Goal: Communication & Community: Answer question/provide support

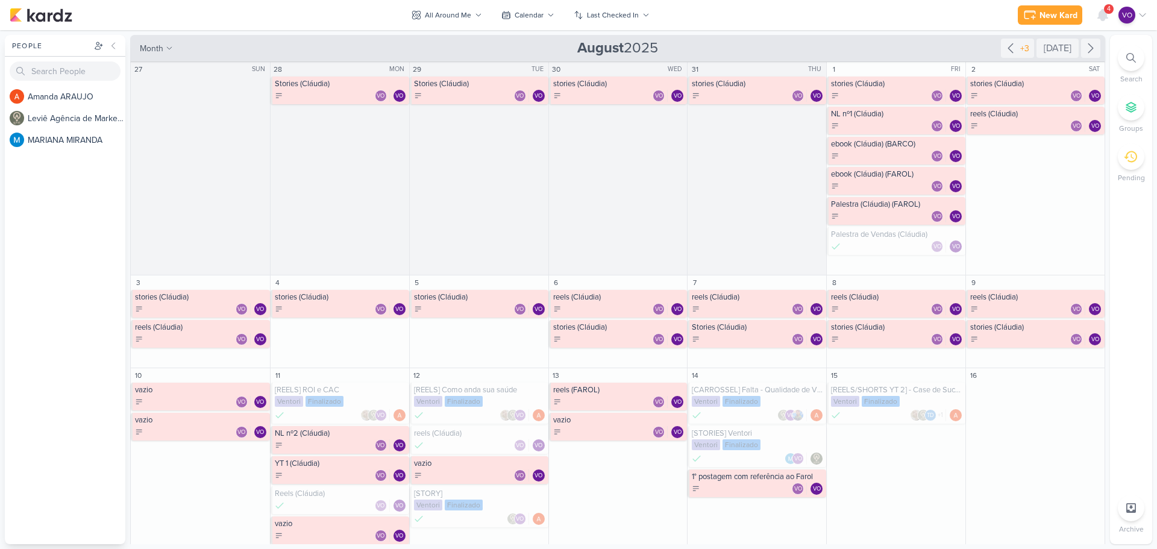
scroll to position [492, 0]
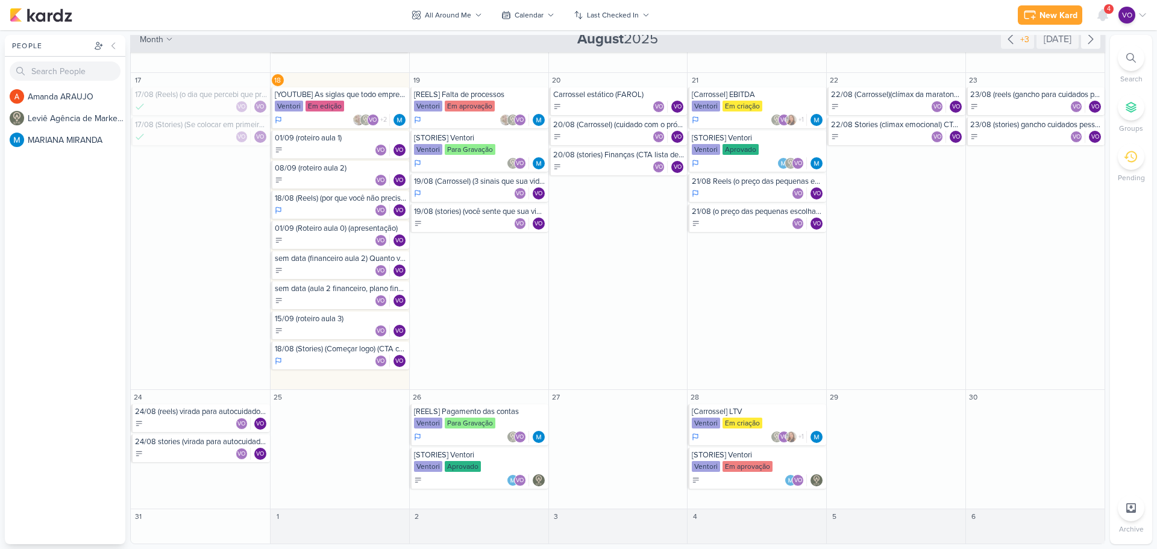
click at [1084, 44] on icon at bounding box center [1091, 39] width 14 height 14
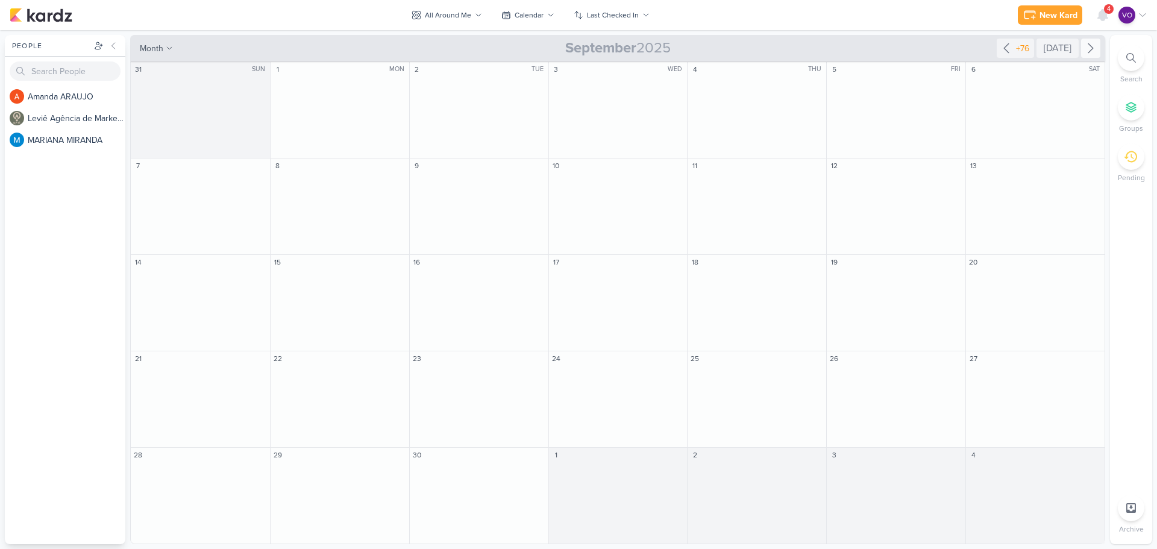
scroll to position [0, 0]
click at [1104, 9] on icon at bounding box center [1103, 15] width 14 height 14
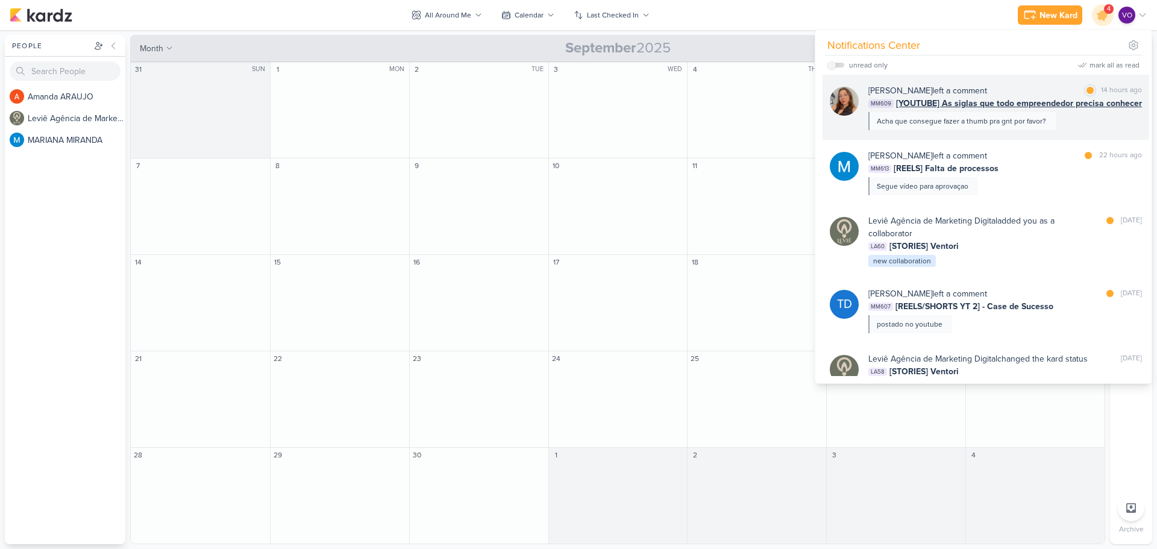
click at [1053, 114] on div "Acha que consegue fazer a thumb pra gnt por favor?" at bounding box center [962, 121] width 187 height 18
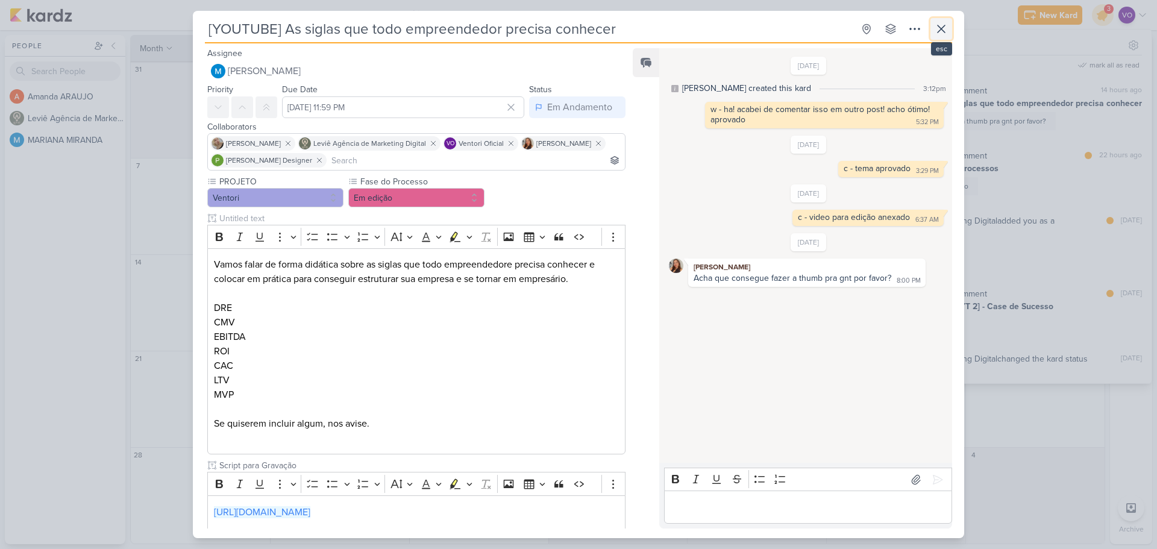
click at [944, 28] on icon at bounding box center [941, 29] width 14 height 14
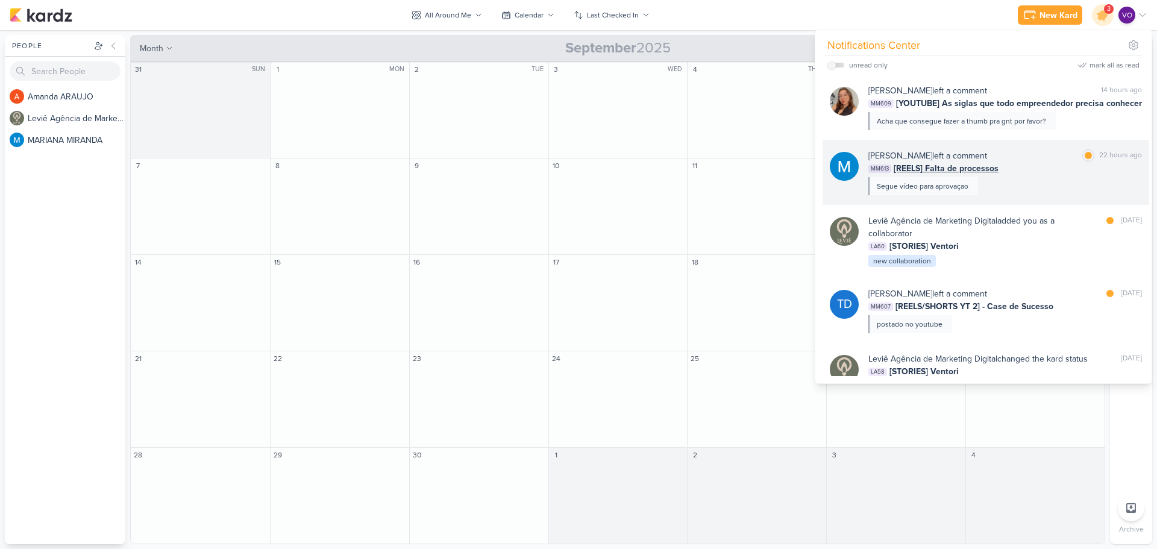
click at [1019, 159] on div "[PERSON_NAME] left a comment [PERSON_NAME] as read 22 hours ago" at bounding box center [1006, 155] width 274 height 13
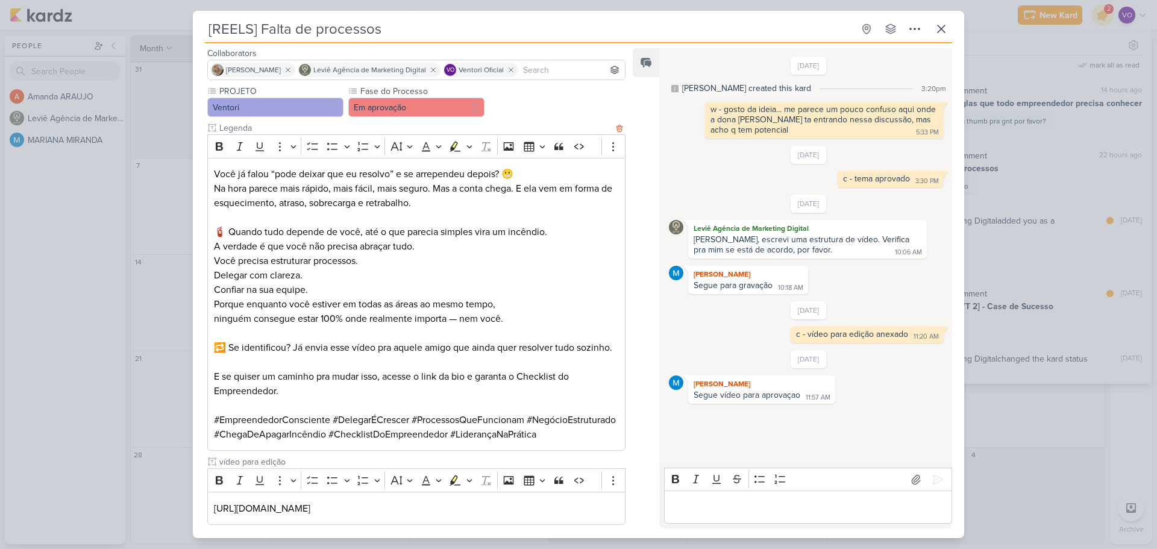
scroll to position [239, 0]
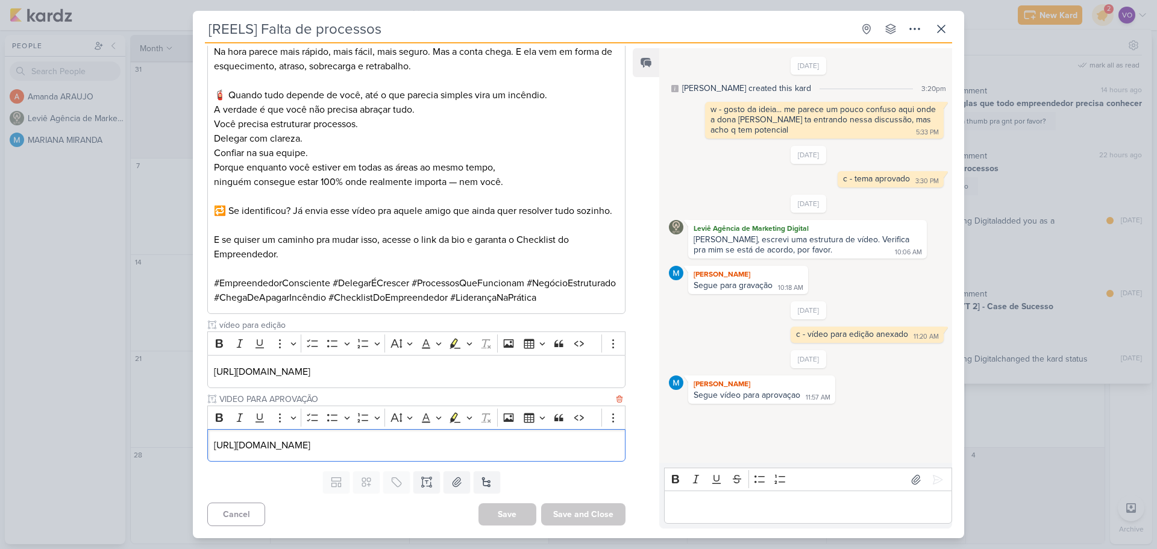
click at [593, 448] on p "[URL][DOMAIN_NAME]" at bounding box center [416, 445] width 405 height 14
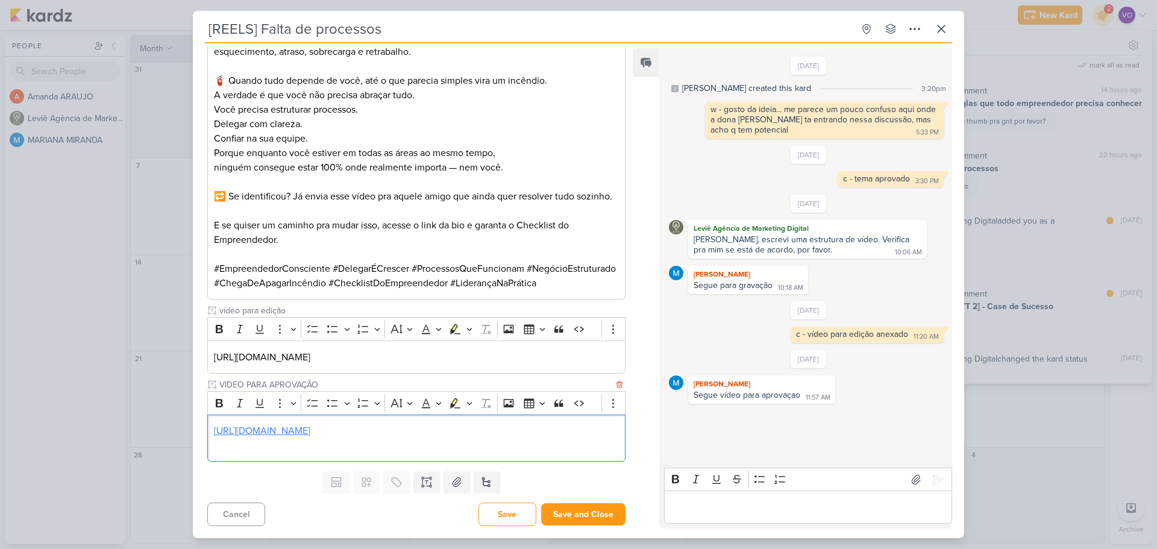
click at [310, 437] on link "[URL][DOMAIN_NAME]" at bounding box center [262, 431] width 96 height 12
click at [363, 459] on span "[URL][DOMAIN_NAME]" at bounding box center [339, 459] width 90 height 14
click at [310, 433] on link "[URL][DOMAIN_NAME]" at bounding box center [262, 431] width 96 height 12
click at [694, 510] on p "Editor editing area: main" at bounding box center [807, 507] width 275 height 14
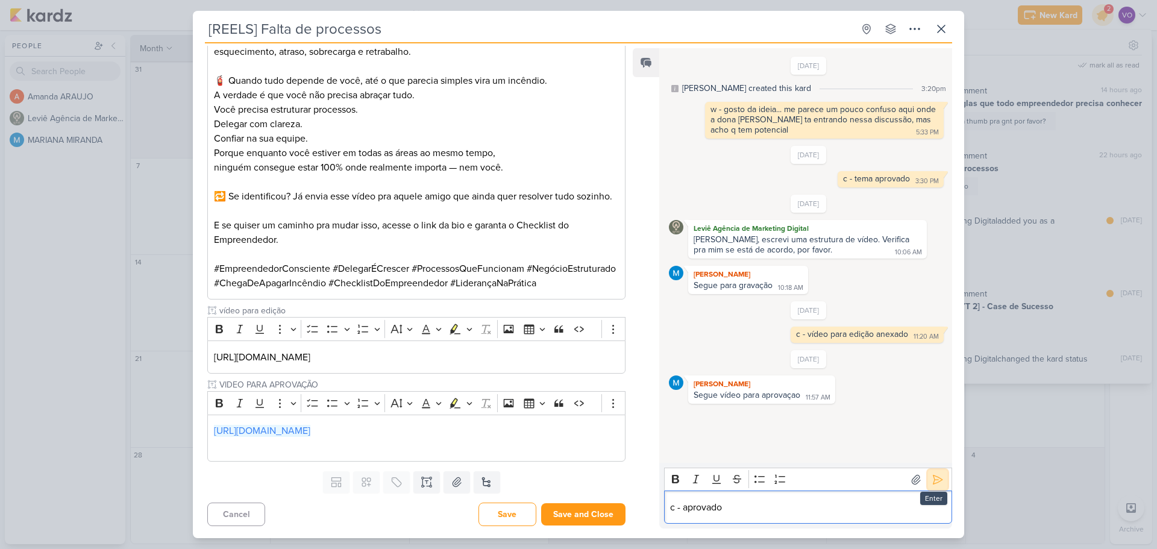
click at [934, 483] on icon at bounding box center [938, 480] width 12 height 12
click at [936, 31] on icon at bounding box center [941, 29] width 14 height 14
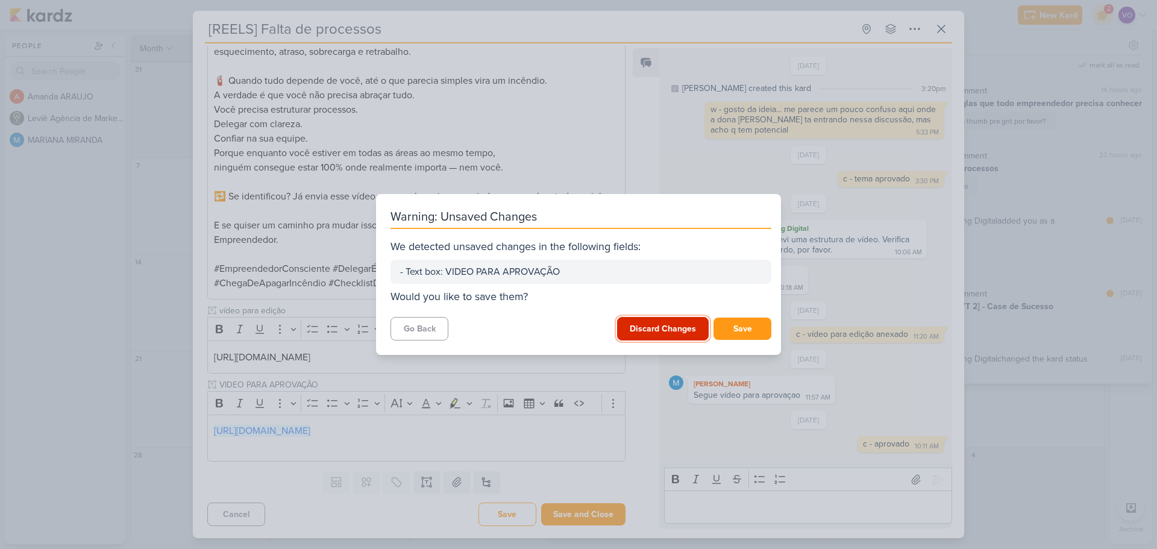
click at [651, 330] on button "Discard Changes" at bounding box center [663, 329] width 92 height 24
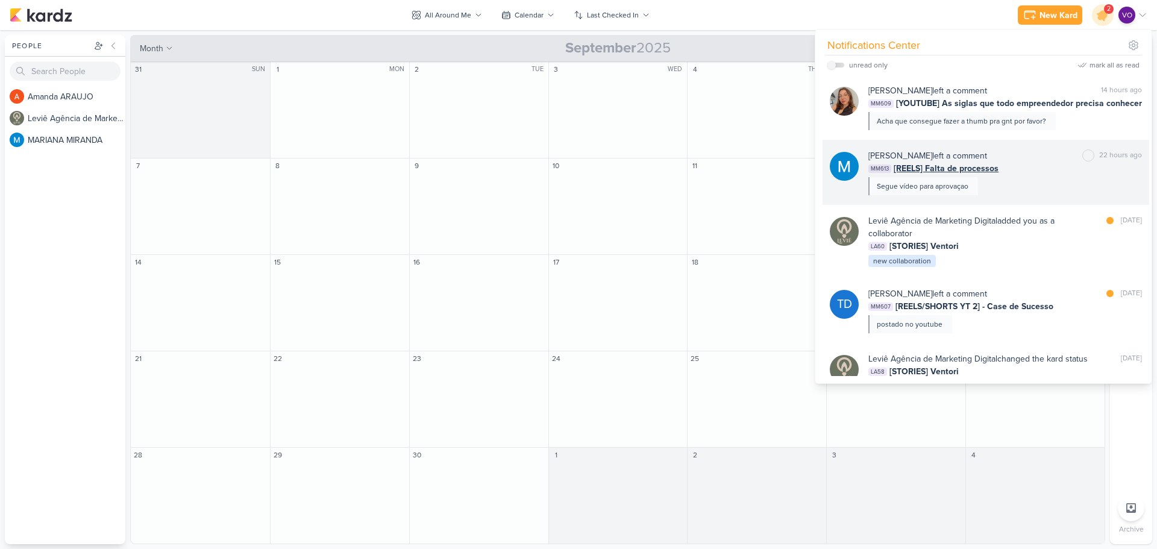
click at [1026, 175] on div "[PERSON_NAME] left a comment [PERSON_NAME] as unread 22 hours ago MM613 [REELS]…" at bounding box center [1006, 172] width 274 height 46
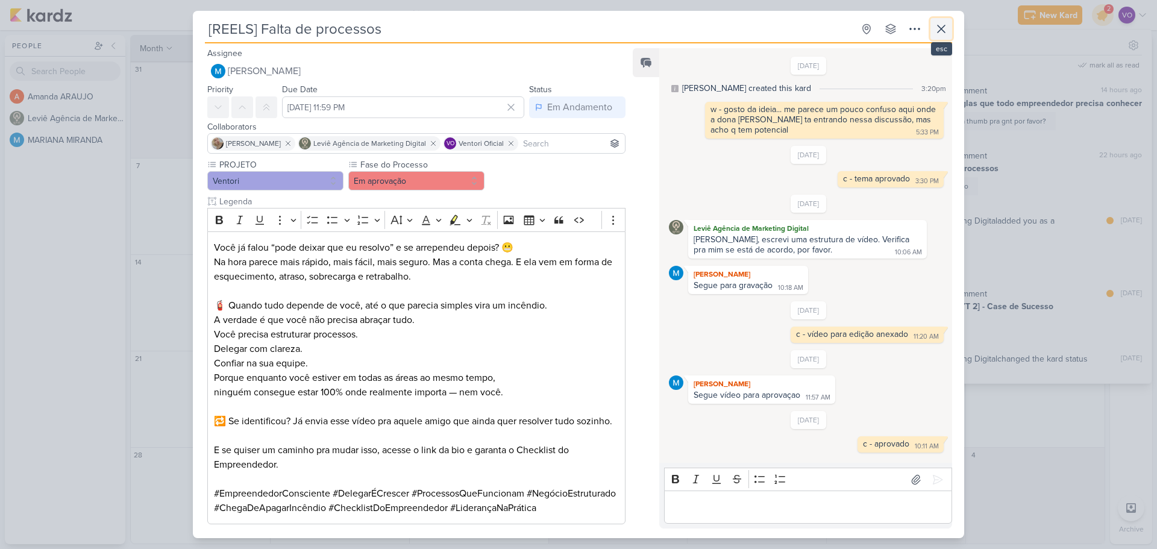
click at [934, 27] on button at bounding box center [942, 29] width 22 height 22
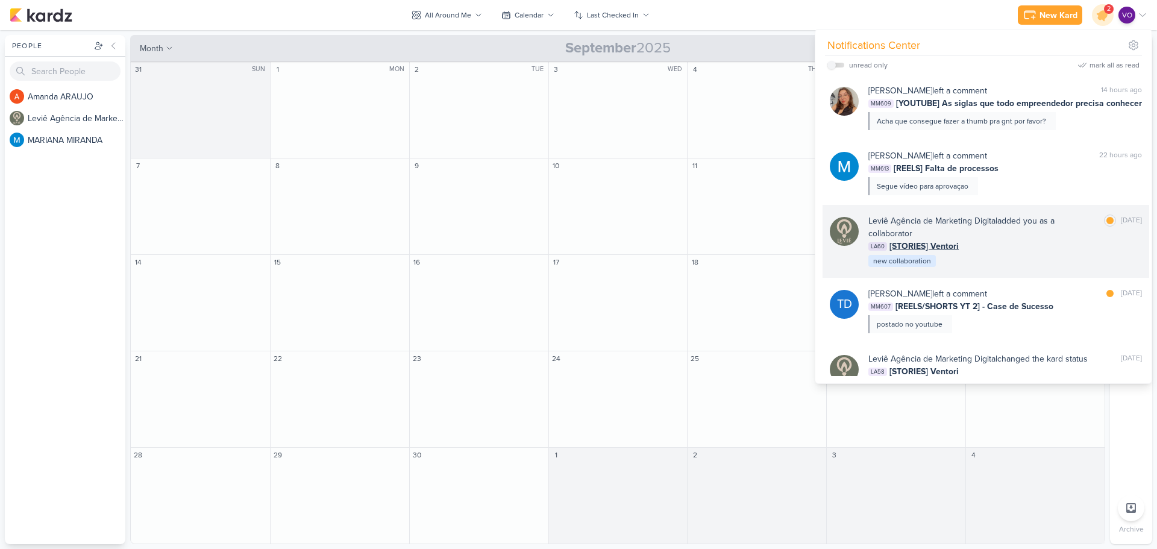
click at [1006, 236] on div "Leviê Agência de Marketing Digital added you as a collaborator" at bounding box center [984, 227] width 231 height 25
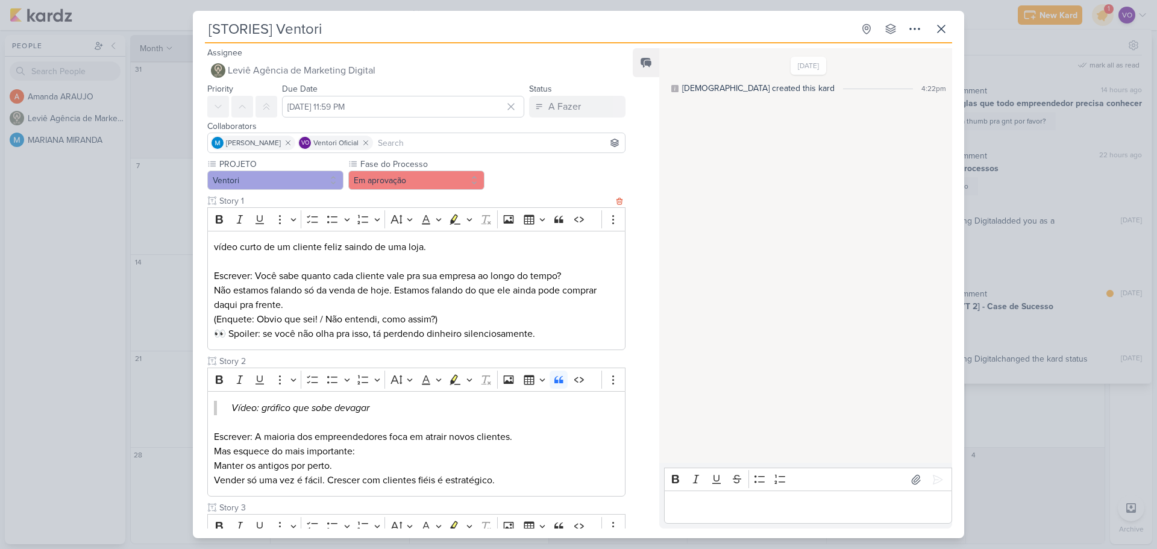
scroll to position [0, 0]
click at [940, 27] on icon at bounding box center [941, 28] width 7 height 7
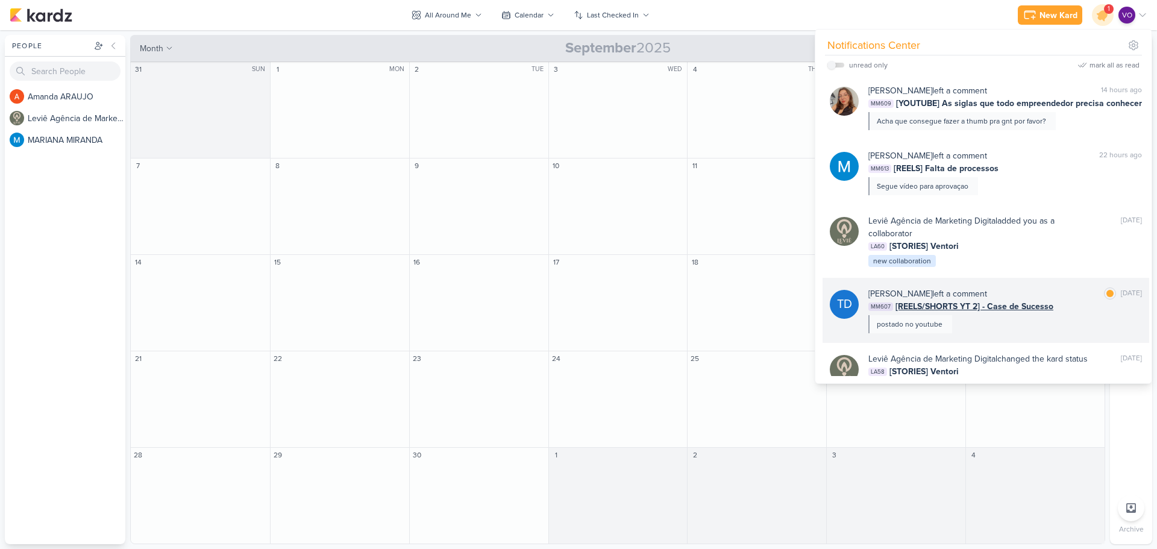
click at [1023, 324] on div "[PERSON_NAME] left a comment [PERSON_NAME] as read [DATE] MM607 [REELS/SHORTS Y…" at bounding box center [1006, 311] width 274 height 46
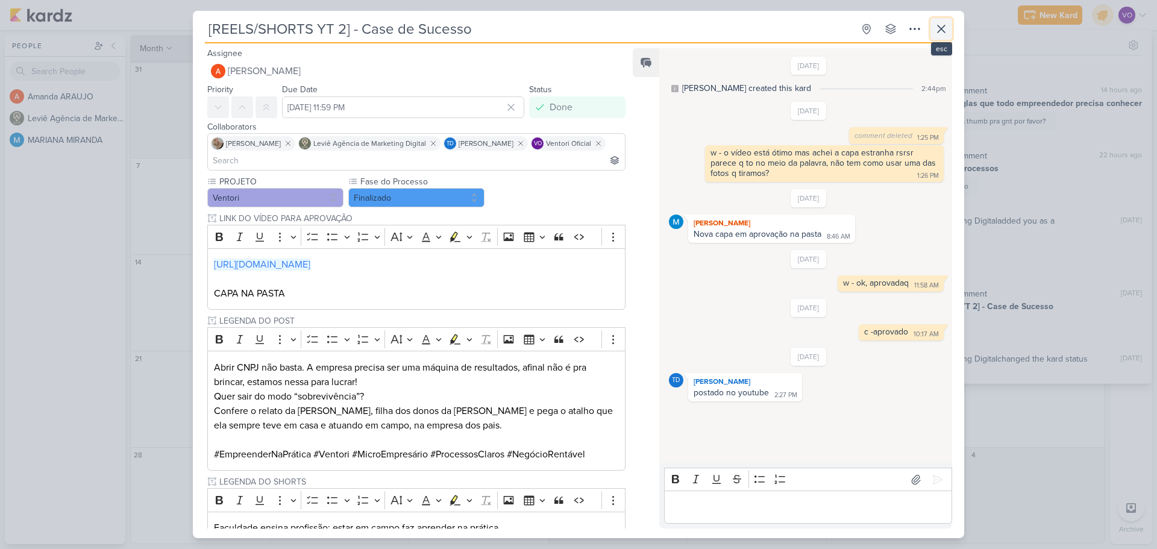
click at [941, 31] on icon at bounding box center [941, 29] width 14 height 14
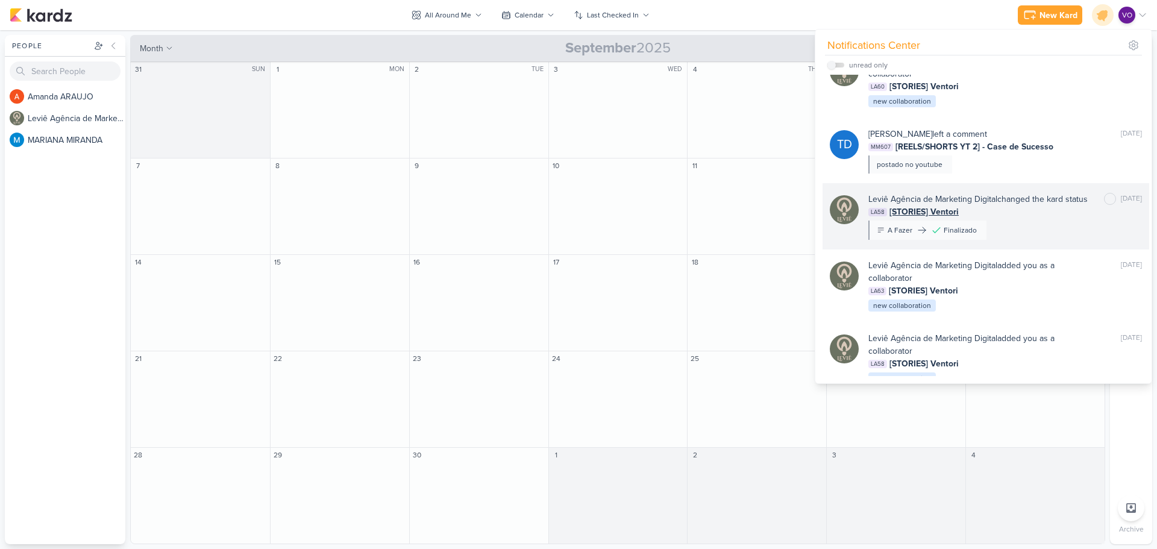
scroll to position [181, 0]
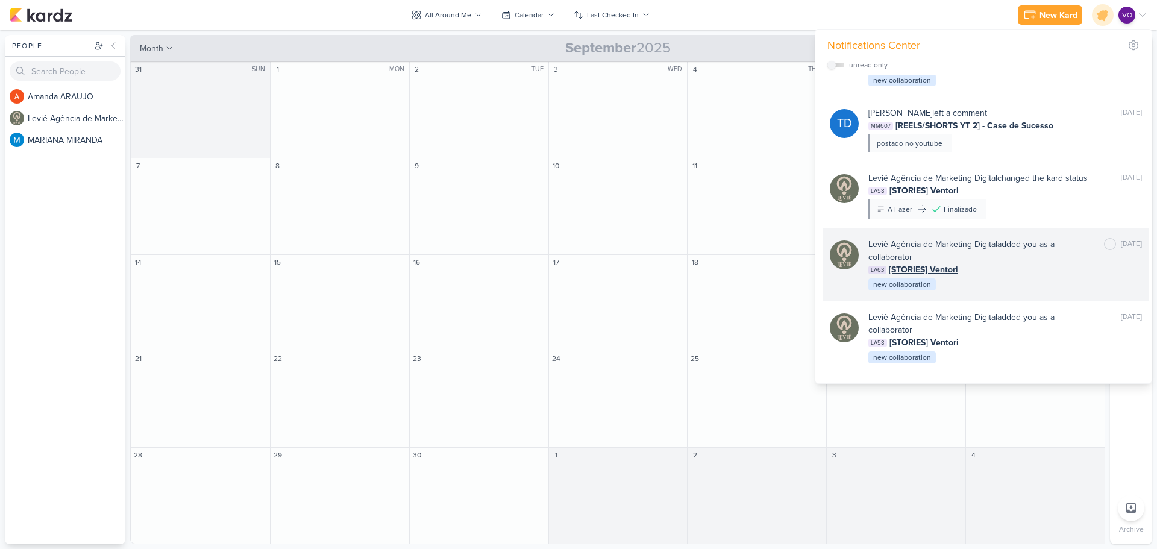
click at [989, 276] on div "LA63 [STORIES] Ventori" at bounding box center [1006, 269] width 274 height 13
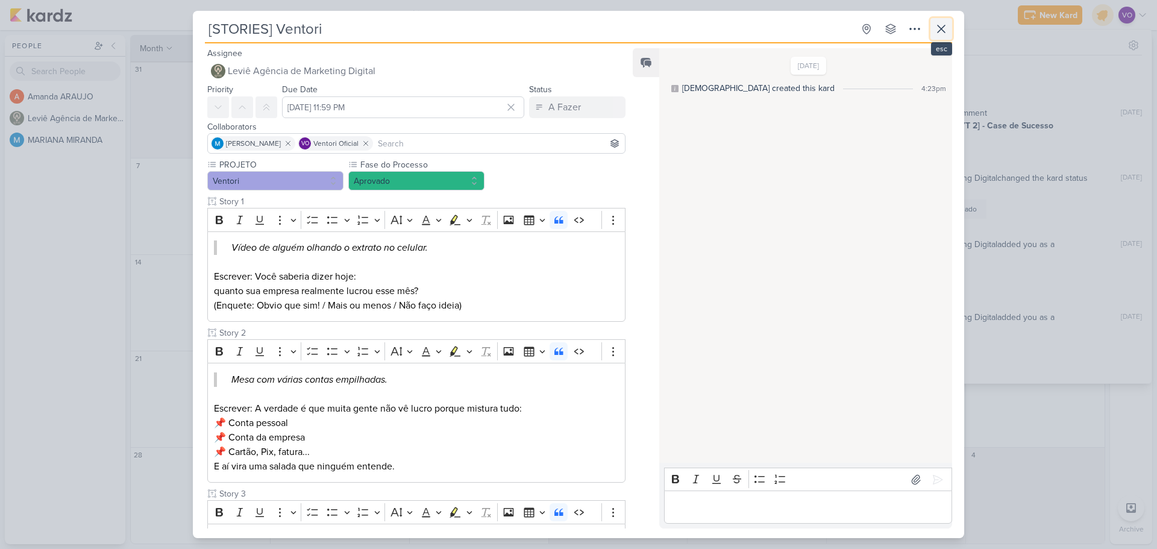
click at [941, 30] on icon at bounding box center [941, 28] width 7 height 7
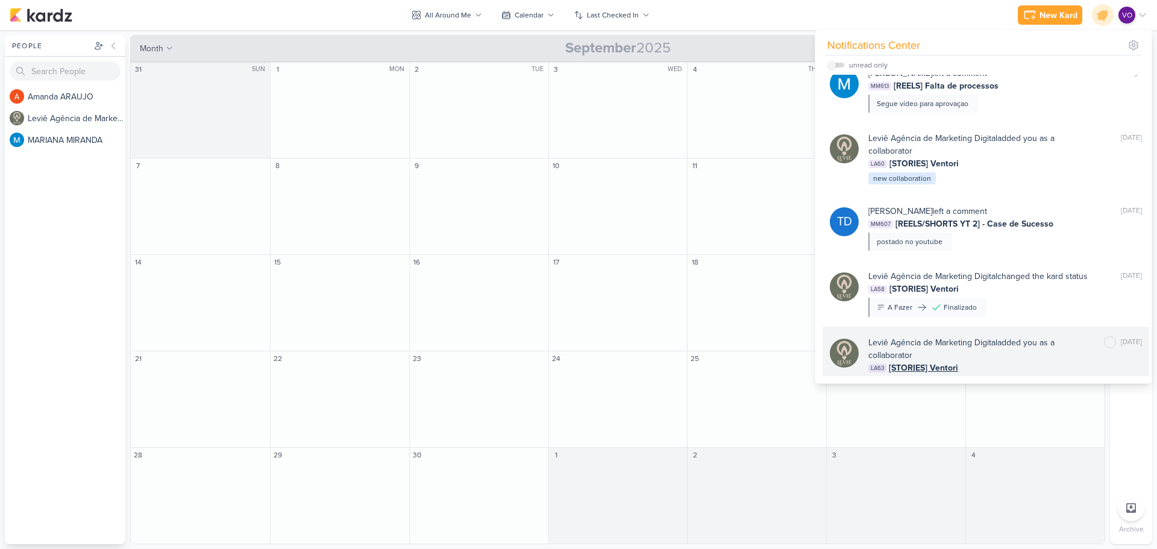
scroll to position [0, 0]
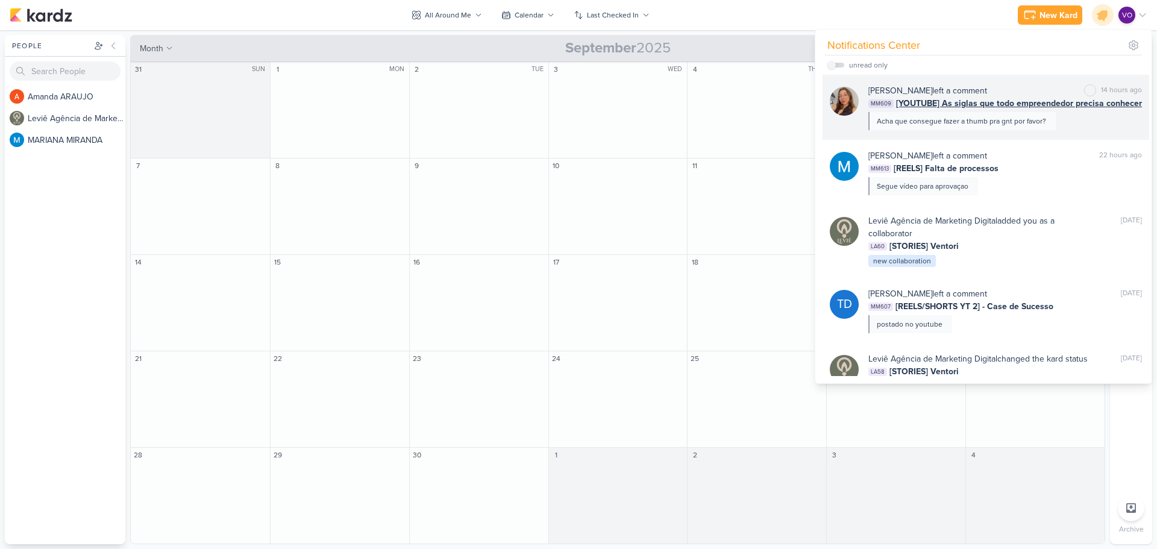
click at [1059, 118] on div "[PERSON_NAME] left a comment [PERSON_NAME] as unread 14 hours ago MM609 [YOUTUB…" at bounding box center [1006, 107] width 274 height 46
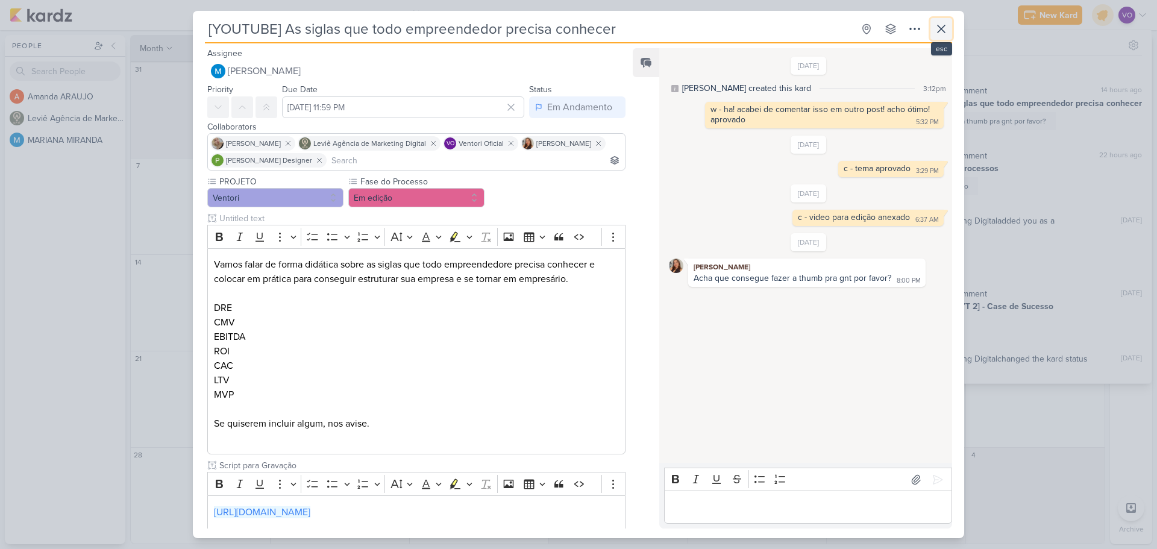
click at [932, 32] on button at bounding box center [942, 29] width 22 height 22
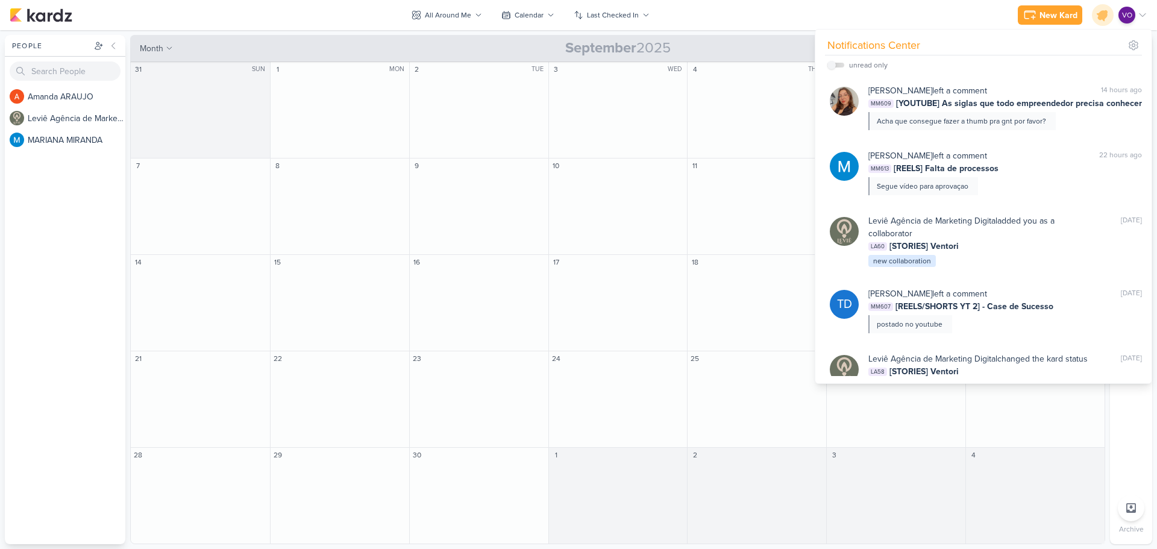
click at [834, 14] on div "New Kard Ctrl + k Notifications Center unread only" at bounding box center [579, 15] width 1138 height 30
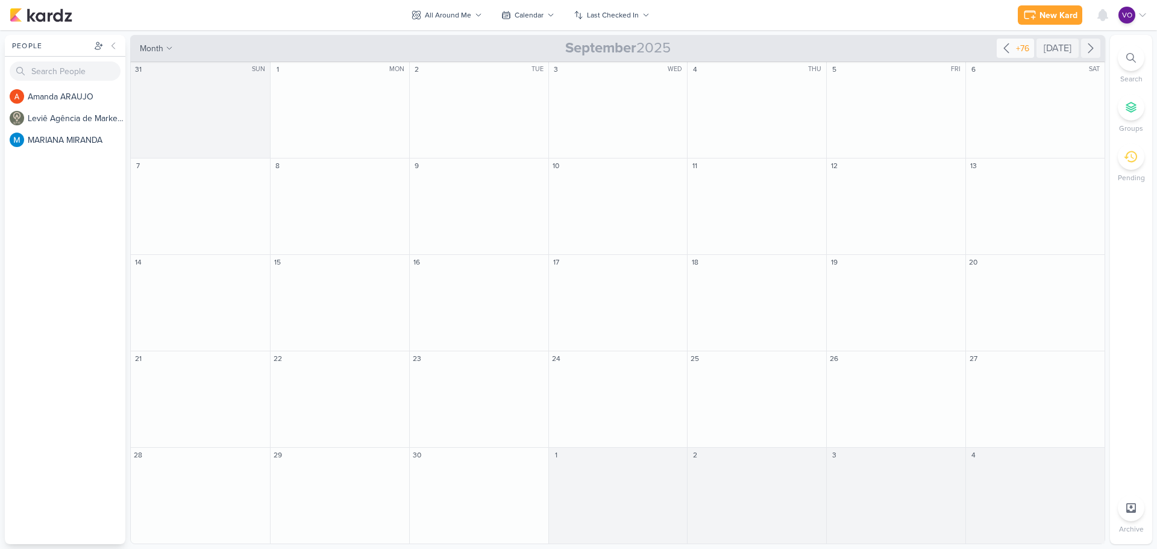
click at [1010, 50] on icon at bounding box center [1006, 48] width 14 height 14
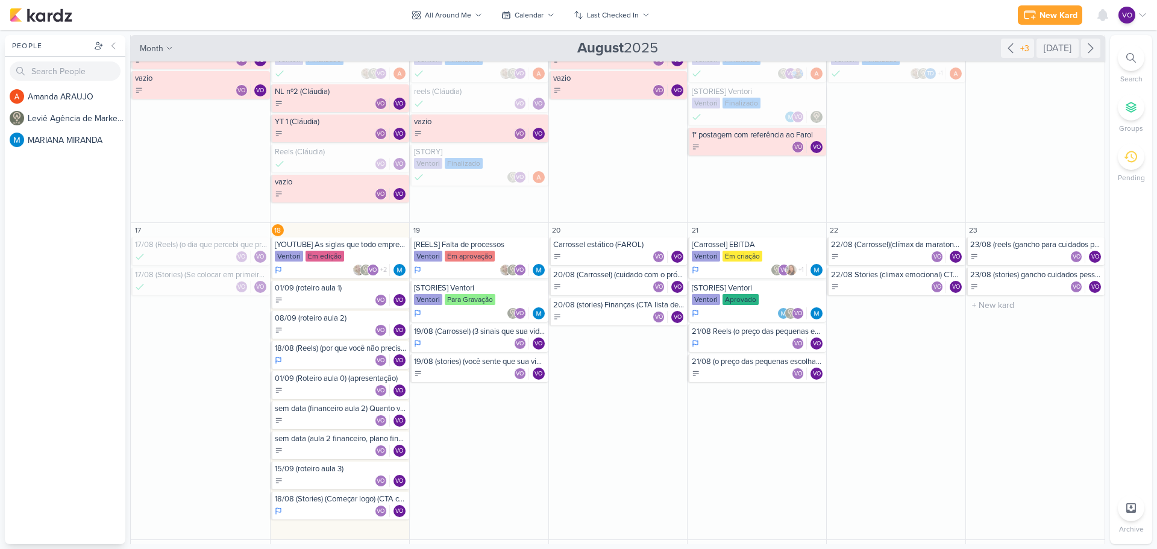
scroll to position [362, 0]
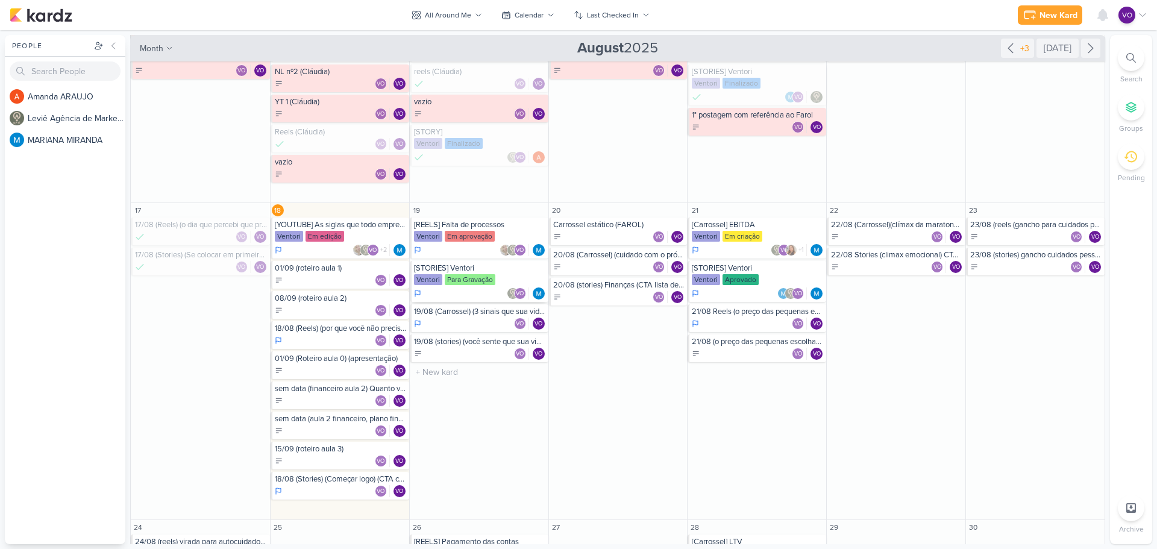
click at [470, 276] on div "Para Gravação" at bounding box center [470, 279] width 51 height 11
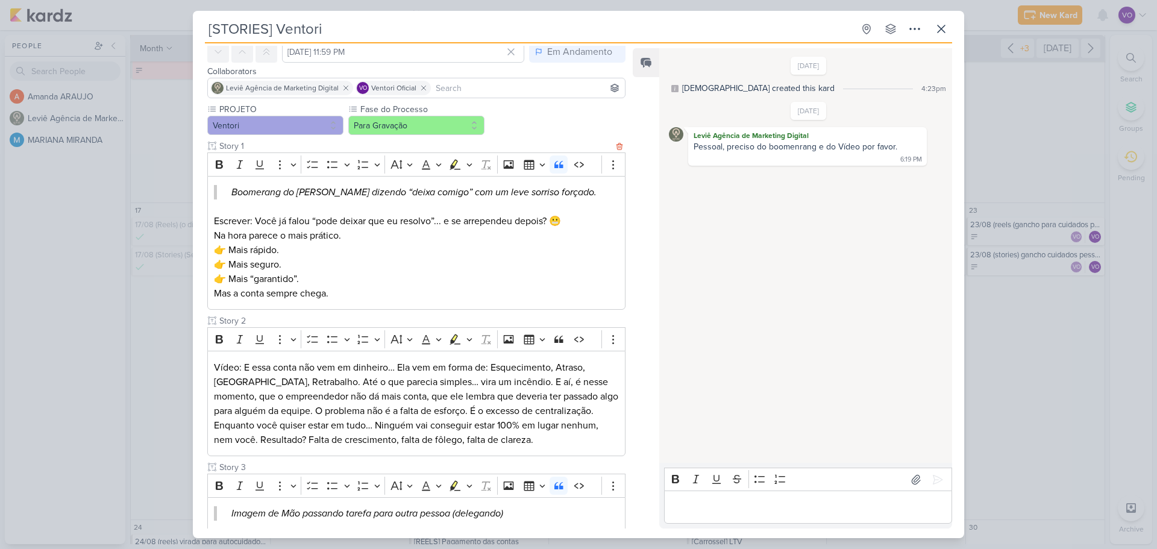
scroll to position [0, 0]
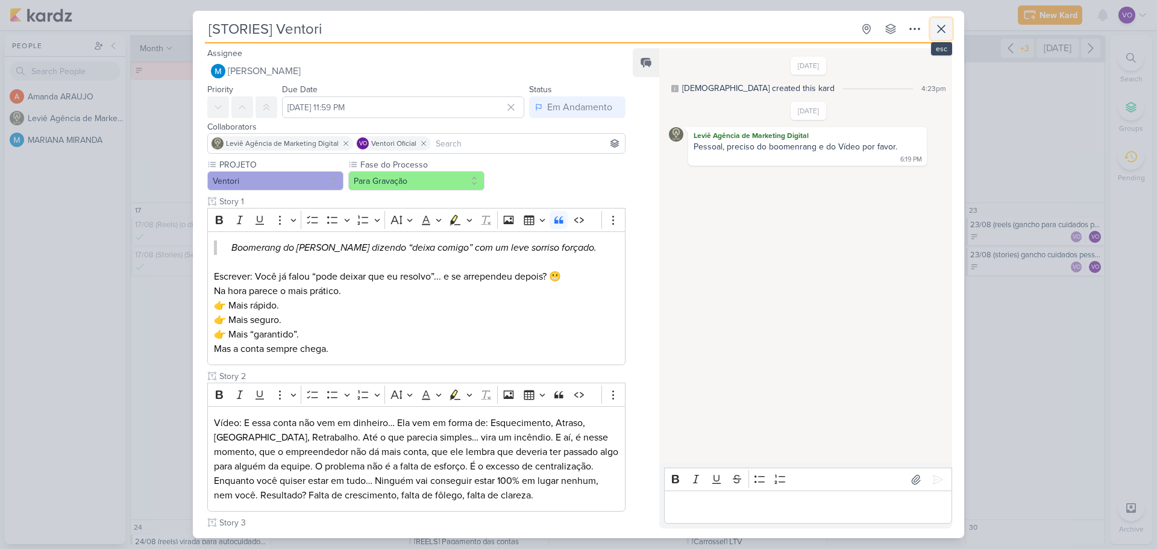
click at [941, 27] on icon at bounding box center [941, 29] width 14 height 14
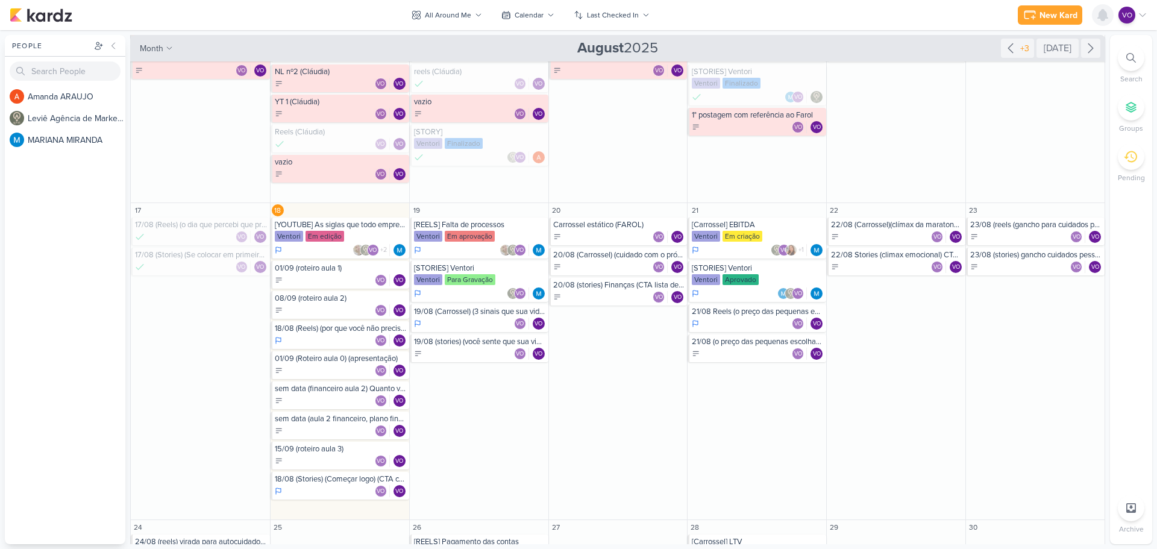
click at [1105, 11] on icon at bounding box center [1103, 15] width 14 height 14
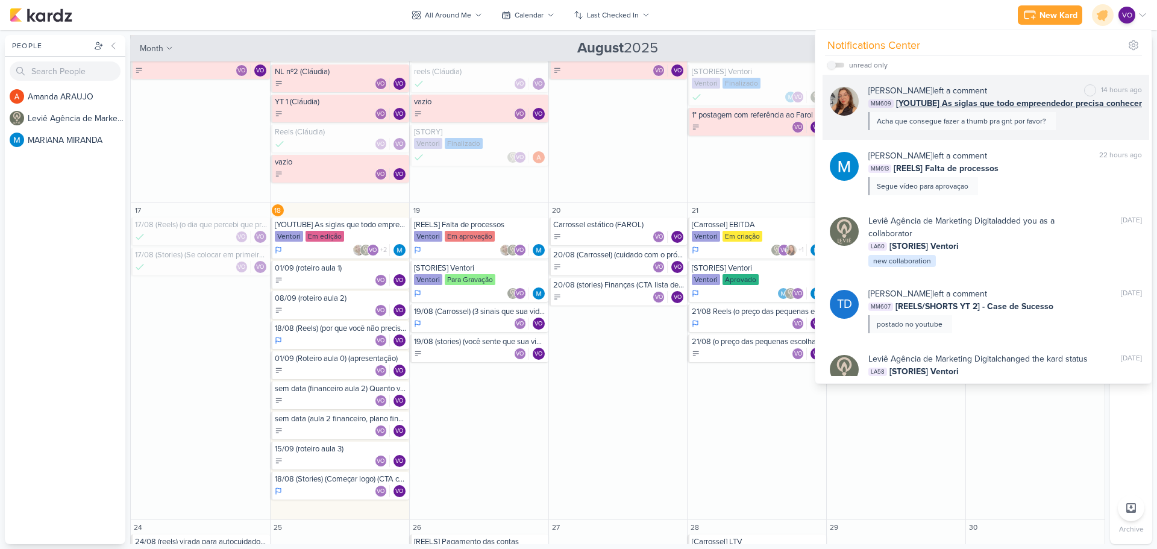
click at [1074, 116] on div "[PERSON_NAME] left a comment [PERSON_NAME] as unread 14 hours ago MM609 [YOUTUB…" at bounding box center [1006, 107] width 274 height 46
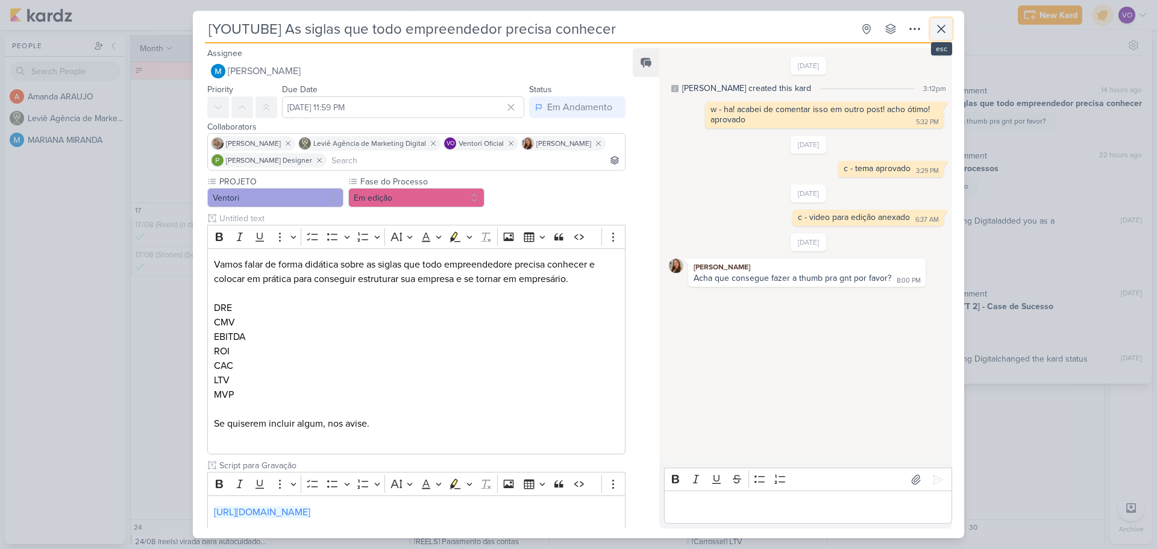
click at [947, 32] on icon at bounding box center [941, 29] width 14 height 14
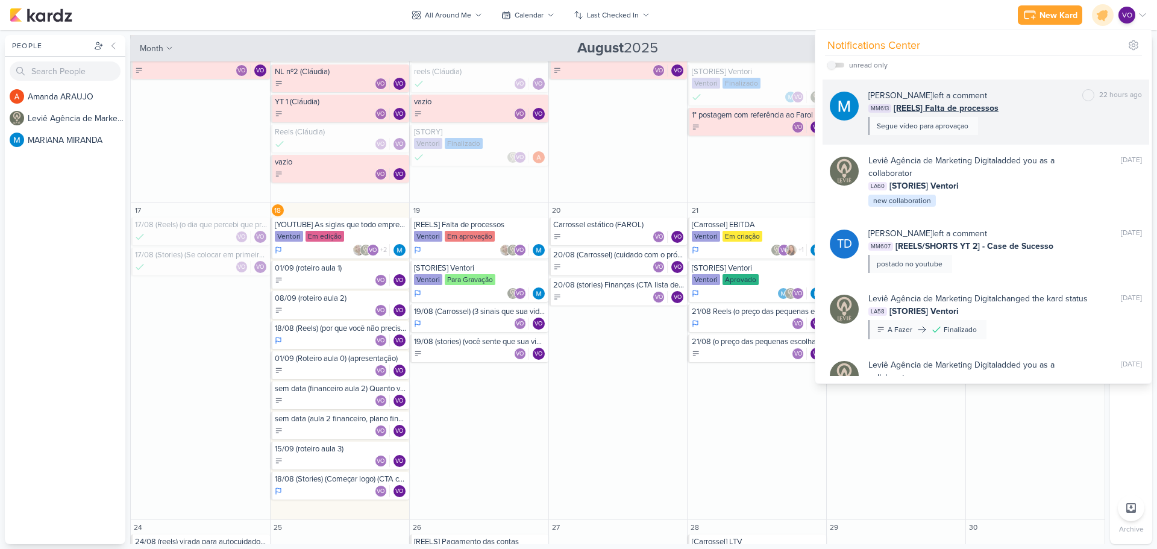
scroll to position [121, 0]
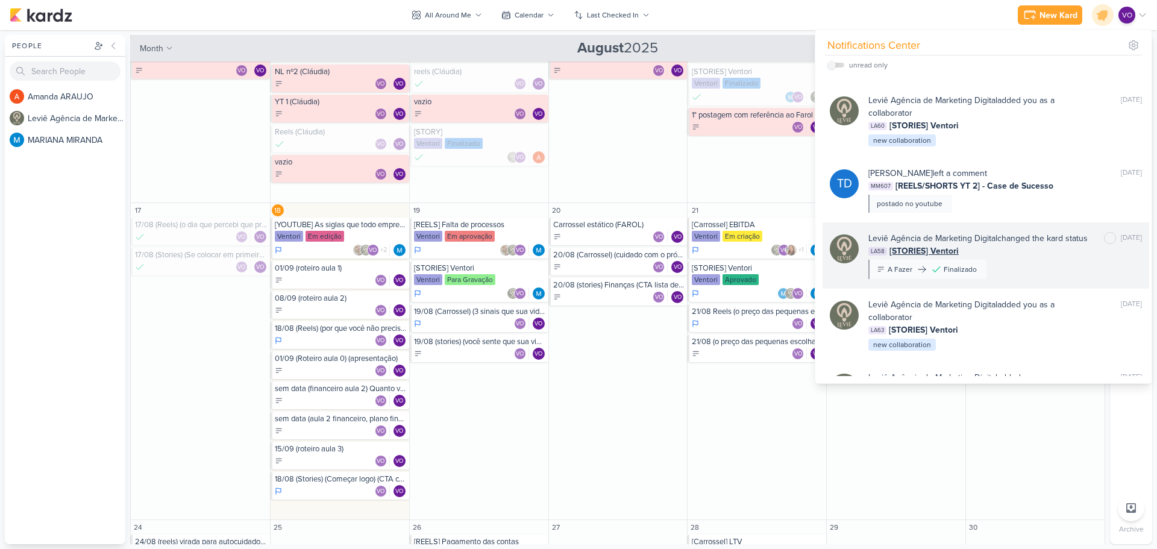
click at [1014, 257] on div "LA58 [STORIES] Ventori" at bounding box center [1006, 251] width 274 height 13
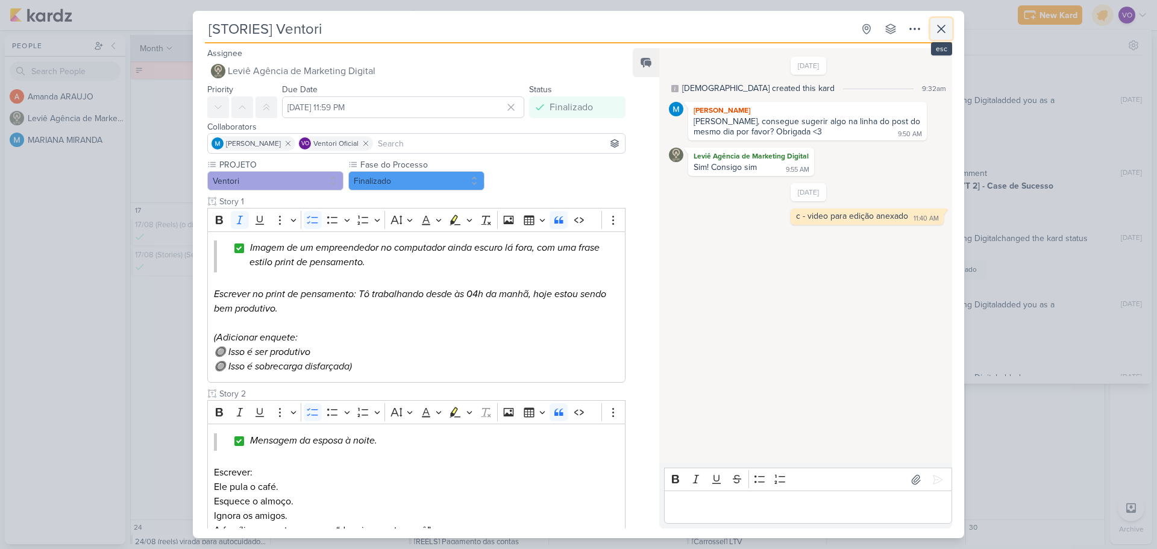
click at [938, 29] on icon at bounding box center [941, 29] width 14 height 14
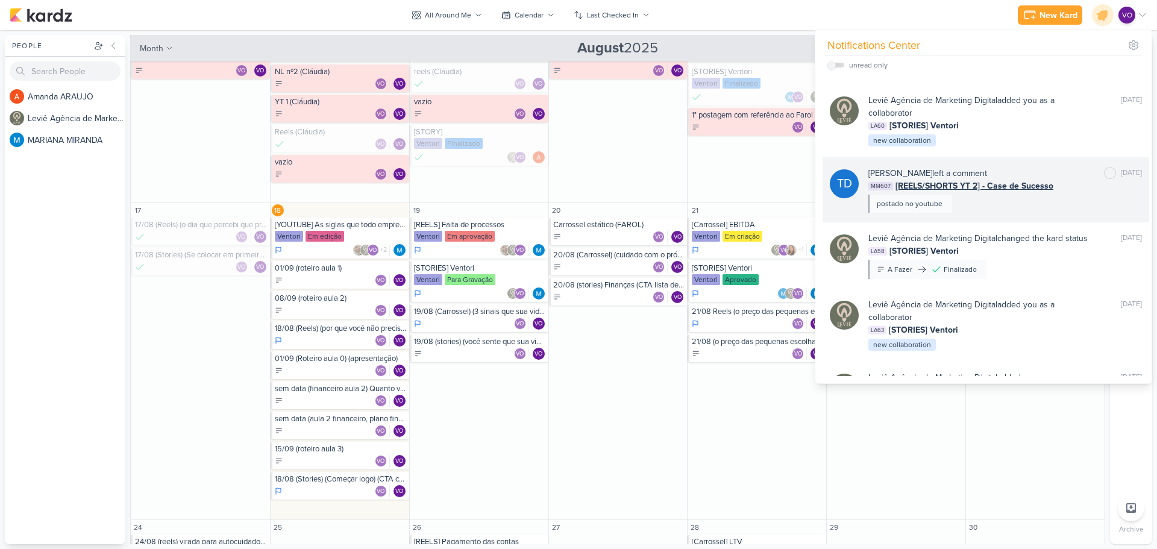
scroll to position [181, 0]
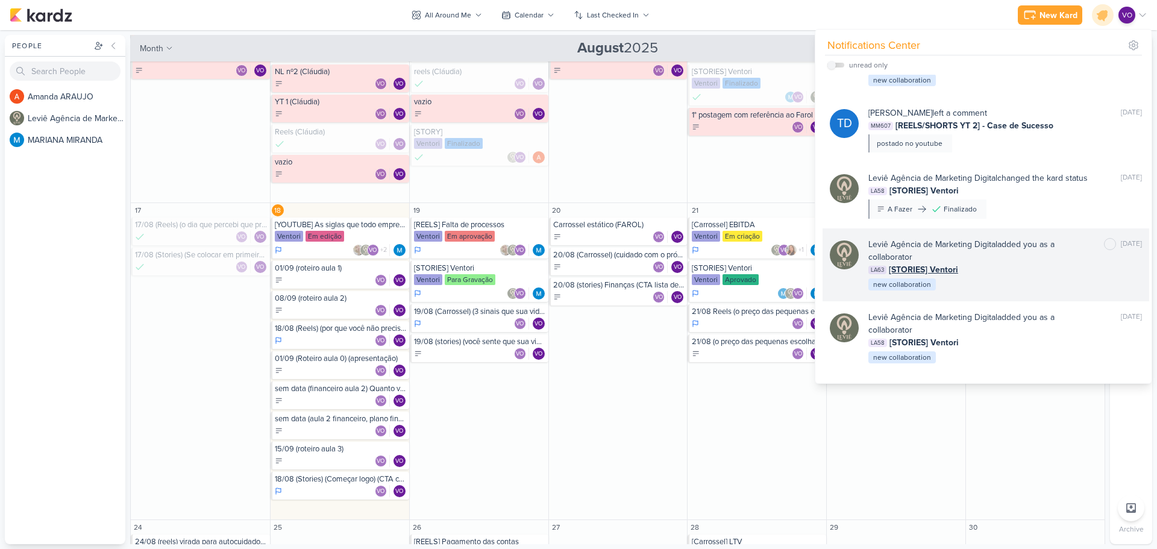
click at [1008, 276] on div "LA63 [STORIES] Ventori" at bounding box center [1006, 269] width 274 height 13
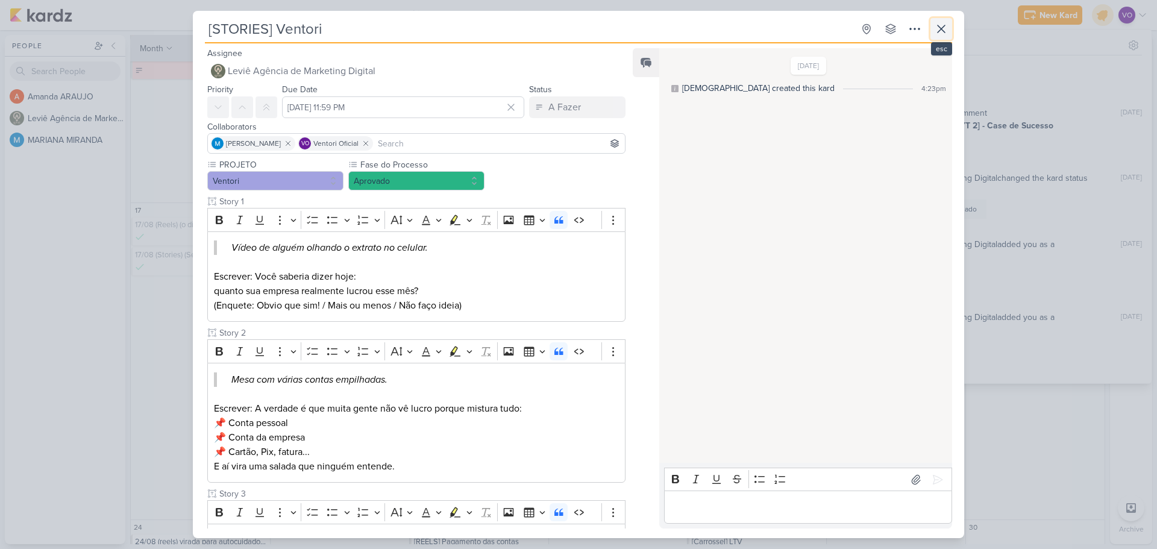
click at [939, 28] on icon at bounding box center [941, 29] width 14 height 14
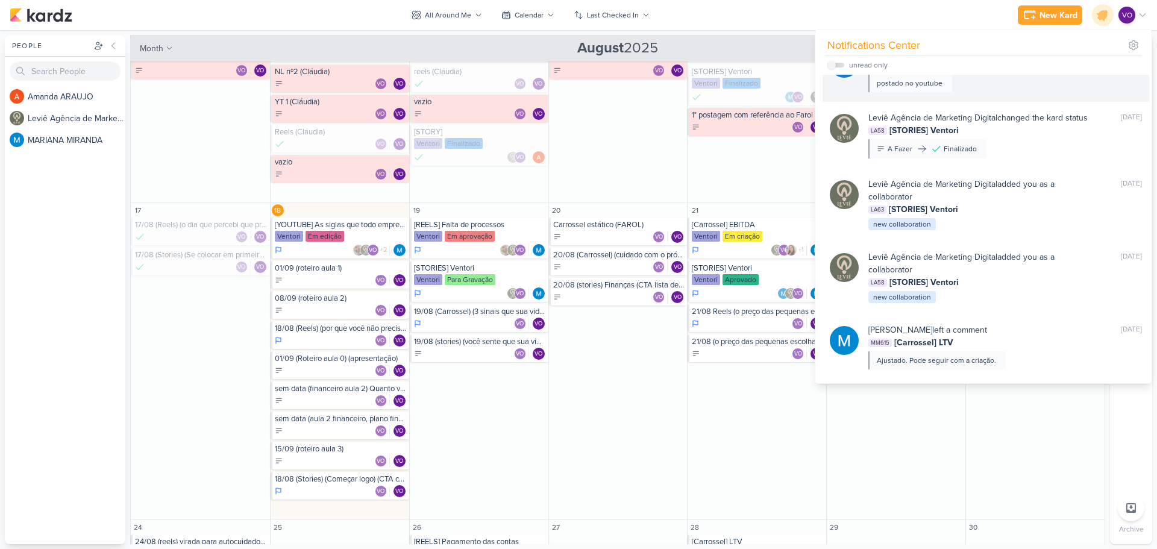
scroll to position [301, 0]
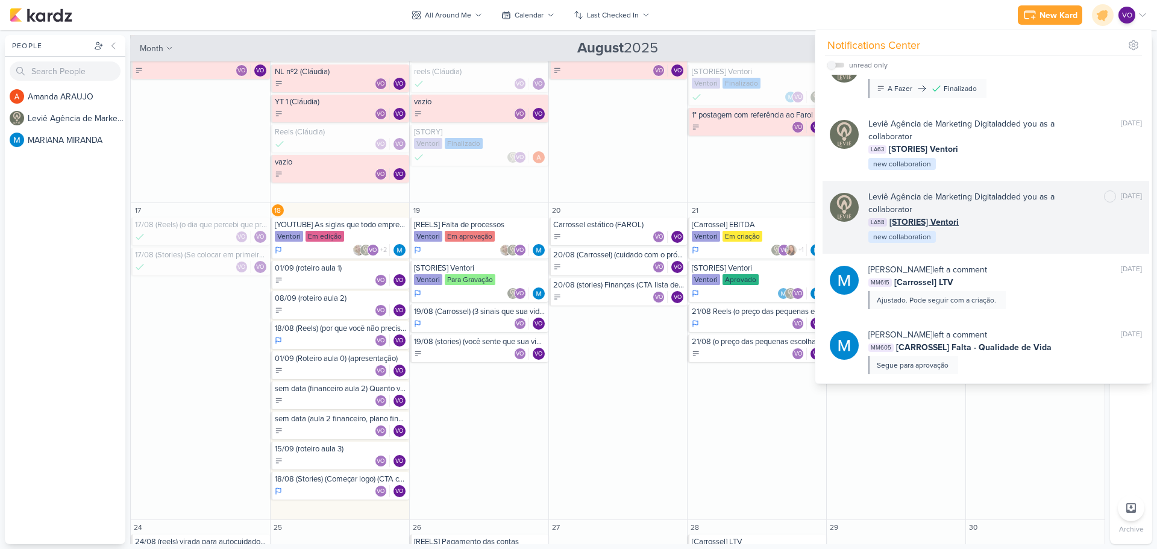
click at [1003, 228] on div "LA58 [STORIES] Ventori" at bounding box center [1006, 222] width 274 height 13
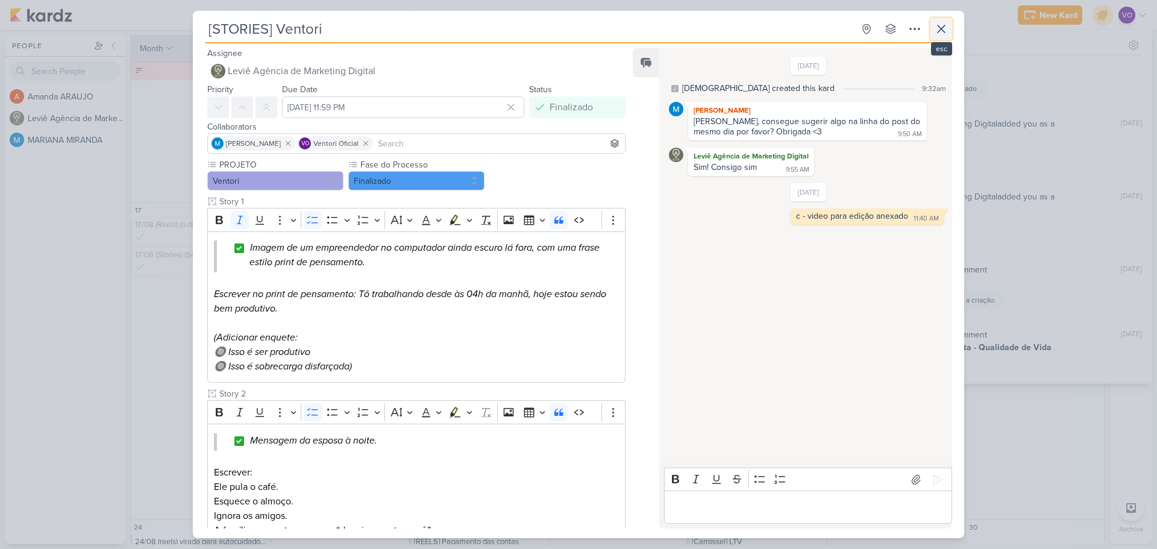
click at [940, 28] on icon at bounding box center [941, 28] width 7 height 7
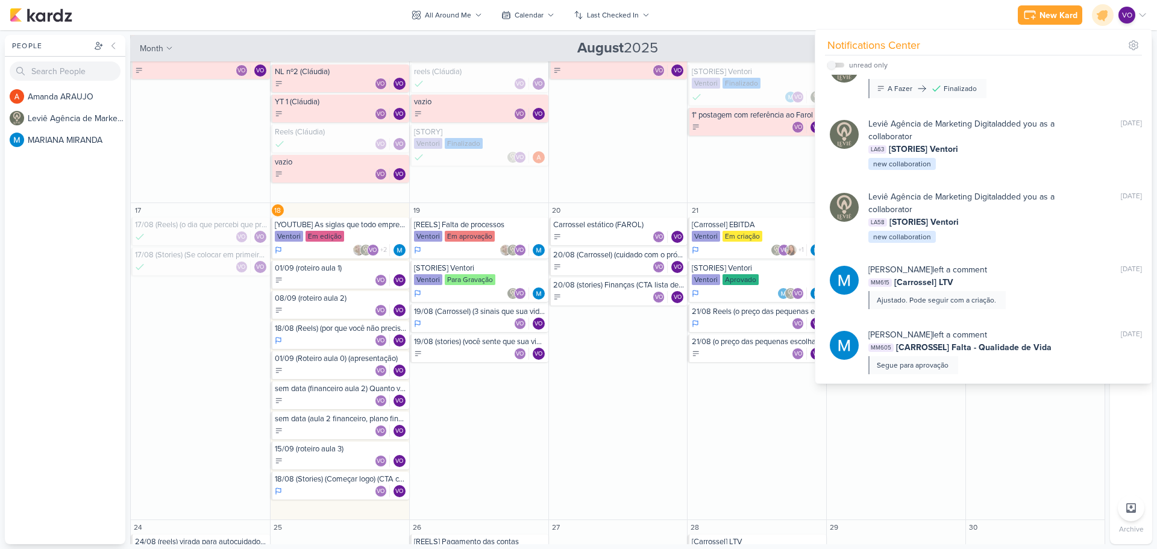
click at [863, 11] on div "New Kard Ctrl + k Notifications Center unread only" at bounding box center [579, 15] width 1138 height 30
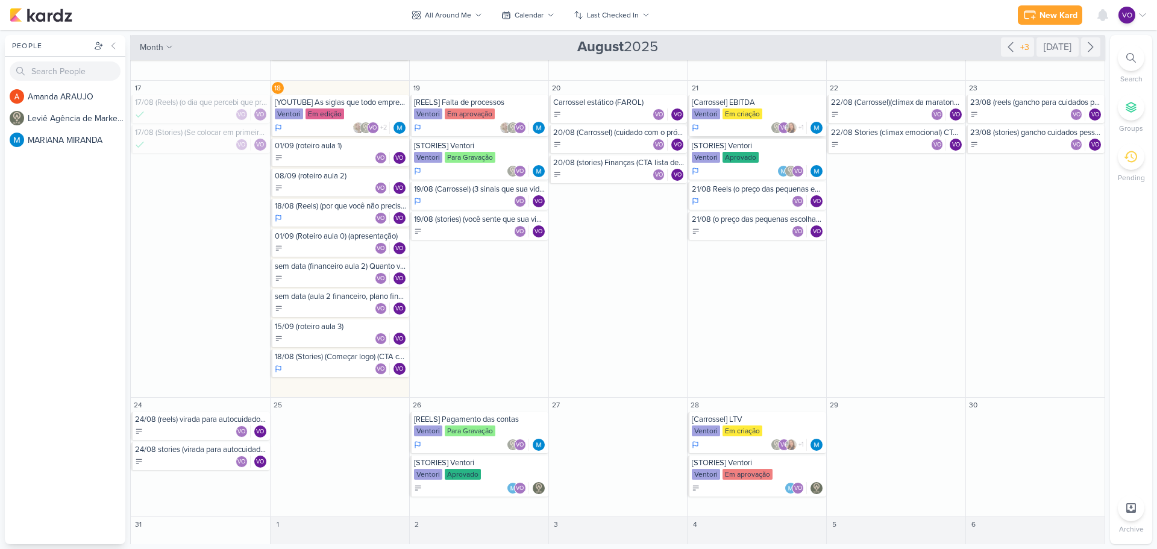
scroll to position [492, 0]
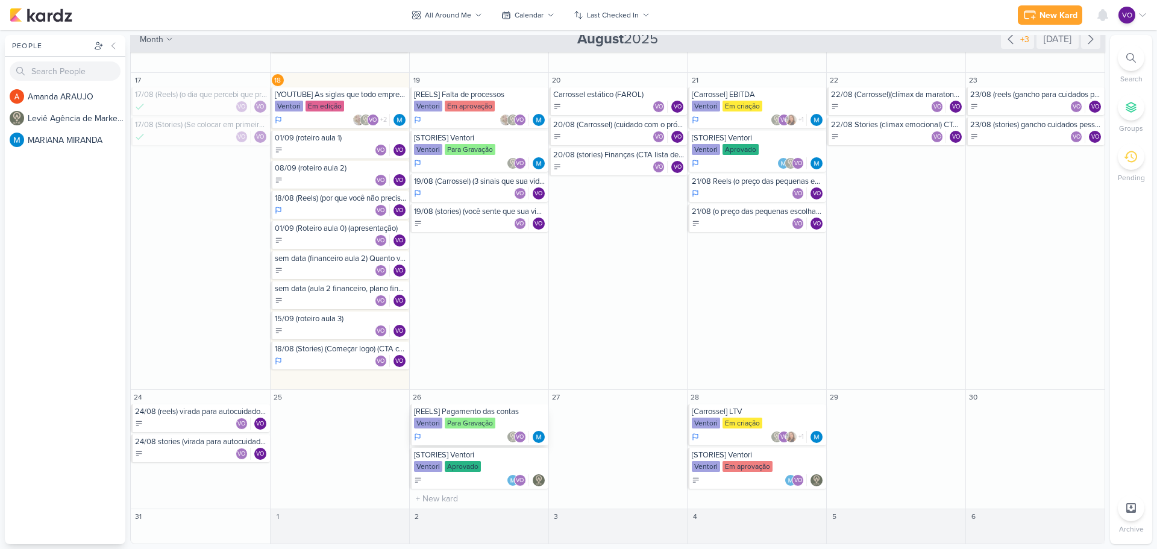
click at [471, 424] on div "Para Gravação" at bounding box center [470, 423] width 51 height 11
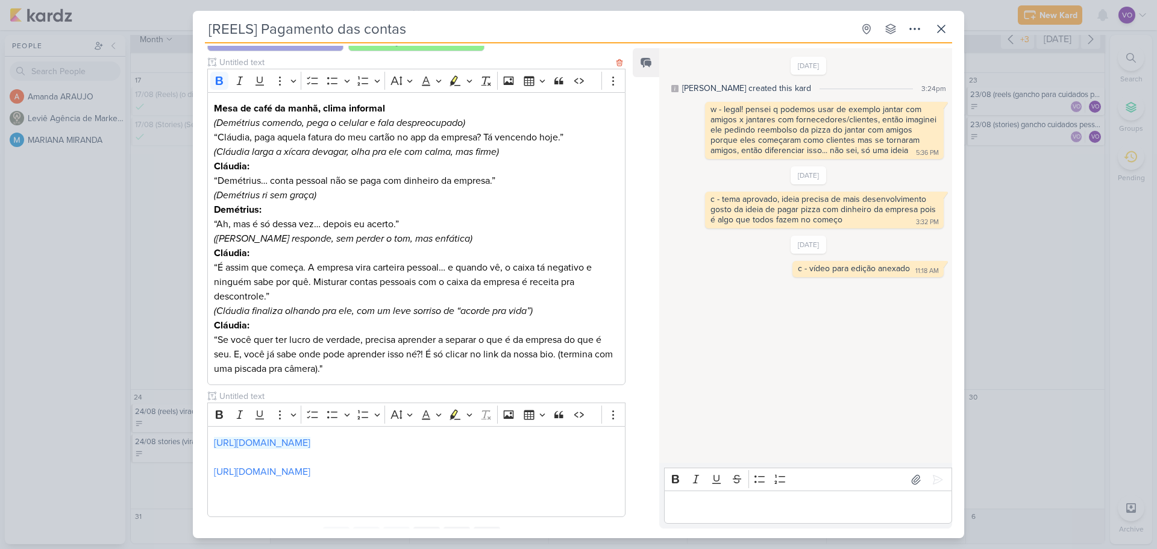
scroll to position [195, 0]
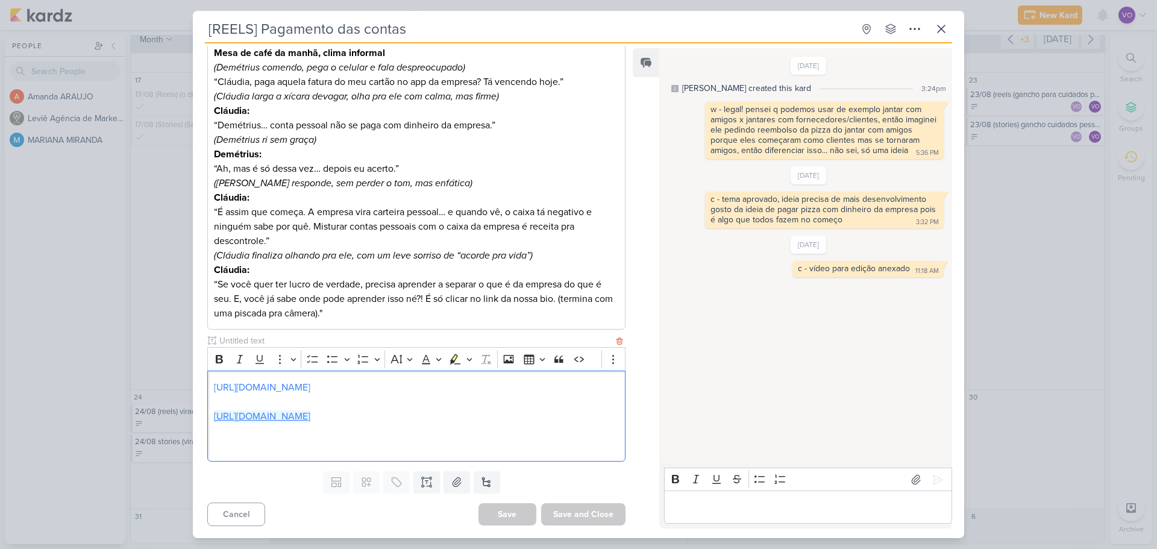
click at [310, 417] on link "[URL][DOMAIN_NAME]" at bounding box center [262, 416] width 96 height 12
click at [310, 393] on link "[URL][DOMAIN_NAME]" at bounding box center [262, 388] width 96 height 12
click at [947, 28] on icon at bounding box center [941, 29] width 14 height 14
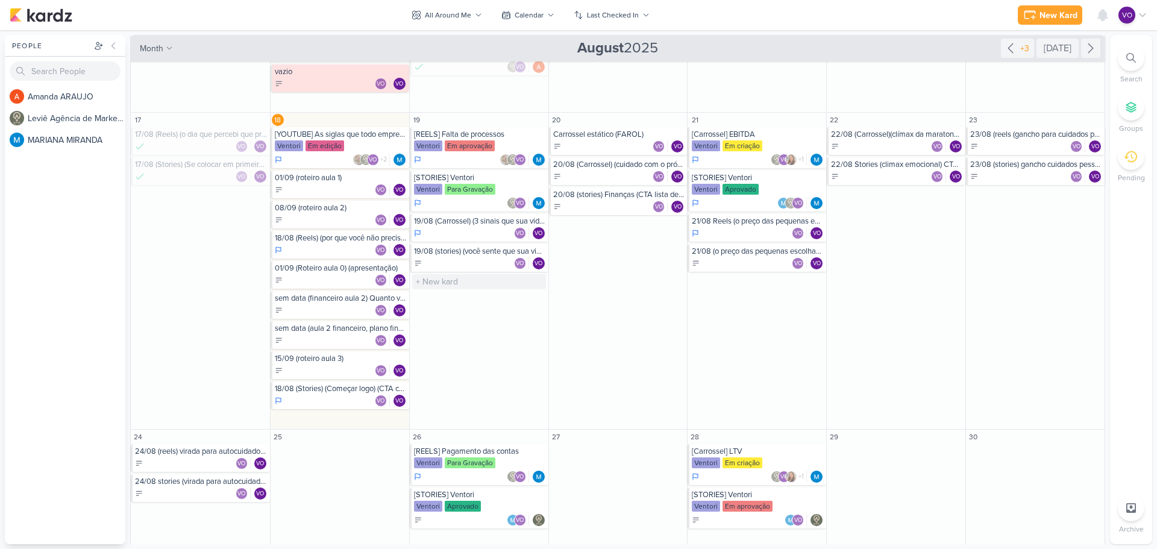
scroll to position [432, 0]
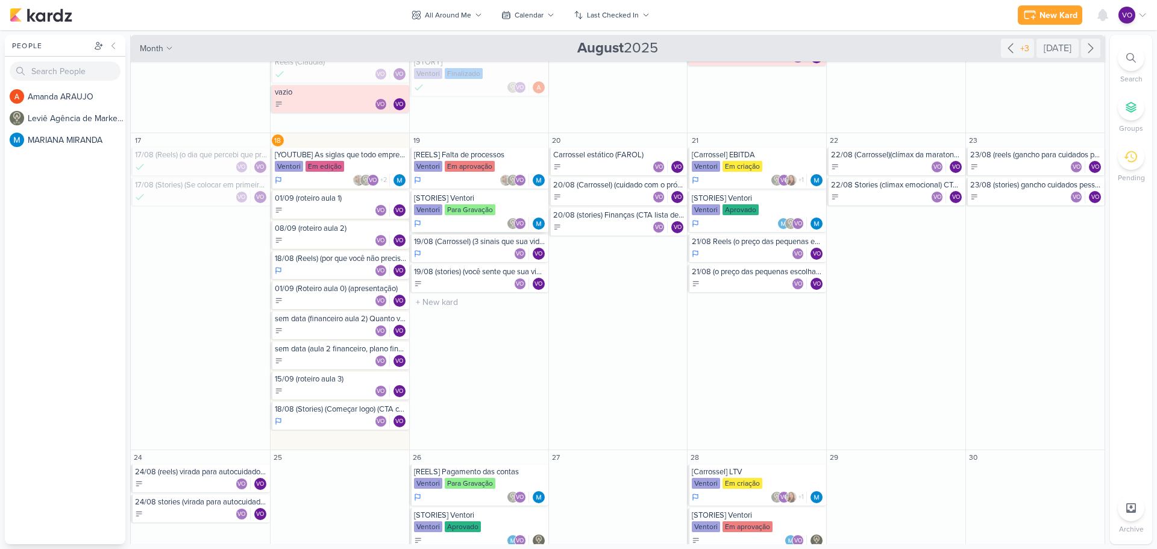
click at [457, 226] on div "VO" at bounding box center [480, 224] width 132 height 12
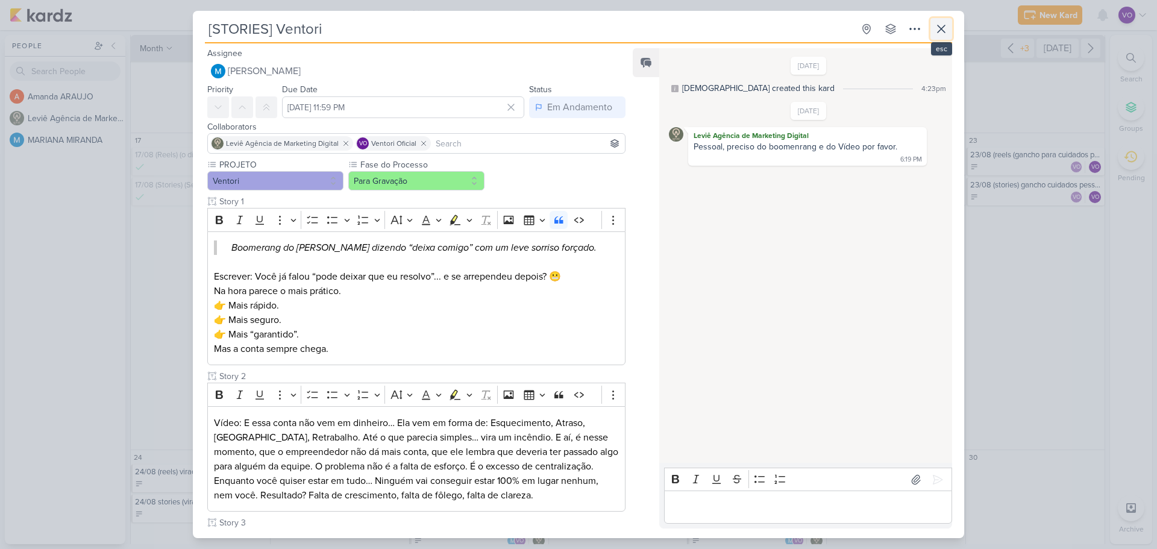
click at [945, 33] on icon at bounding box center [941, 29] width 14 height 14
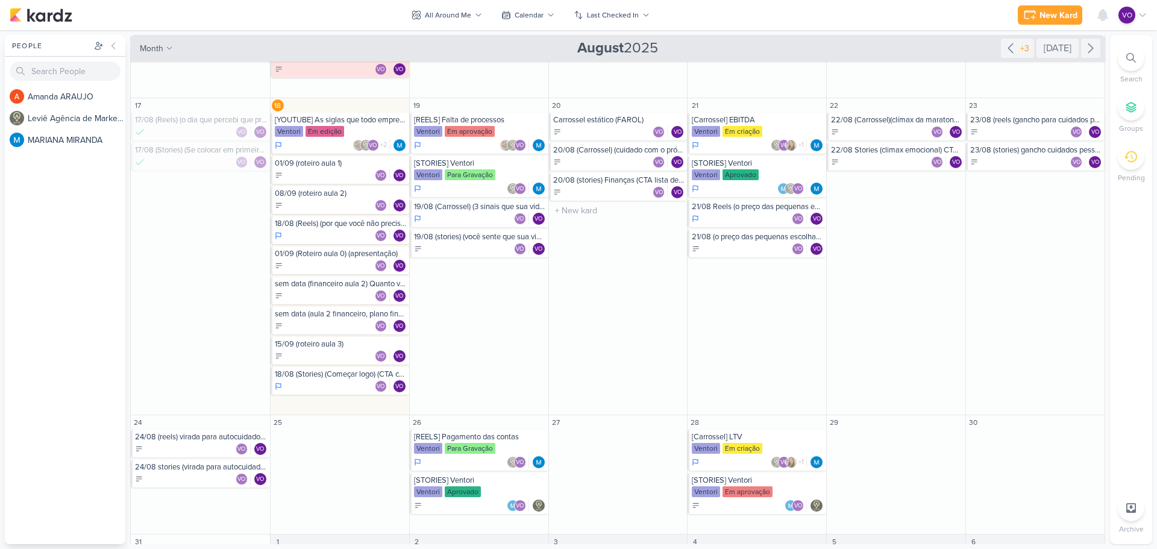
scroll to position [492, 0]
